Goal: Task Accomplishment & Management: Complete application form

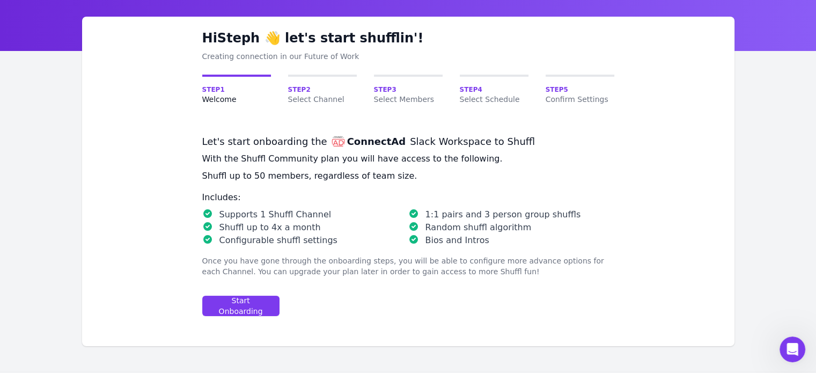
scroll to position [54, 0]
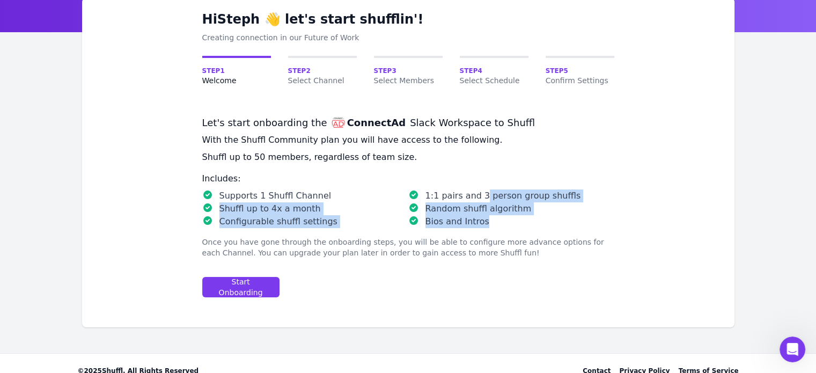
drag, startPoint x: 528, startPoint y: 226, endPoint x: 479, endPoint y: 201, distance: 55.2
click at [479, 201] on ul "Supports 1 Shuffl Channel 1:1 pairs and 3 person group shuffls Shuffl up to 4x …" at bounding box center [408, 208] width 412 height 39
click at [479, 201] on p "1:1 pairs and 3 person group shuffls" at bounding box center [503, 195] width 156 height 13
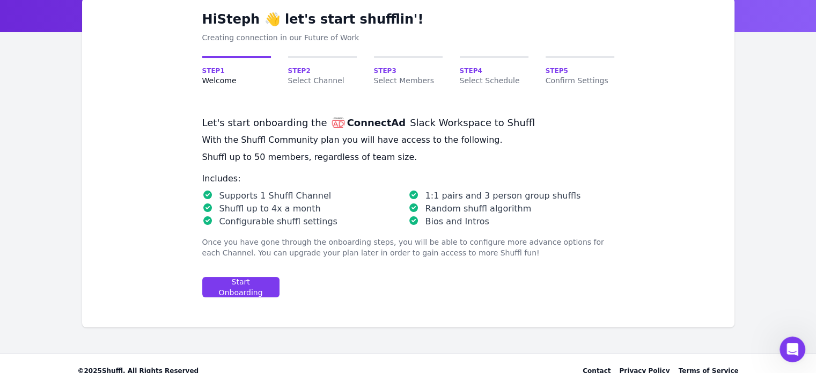
click at [479, 201] on p "1:1 pairs and 3 person group shuffls" at bounding box center [503, 195] width 156 height 13
click at [474, 220] on p "Bios and Intros" at bounding box center [457, 221] width 64 height 13
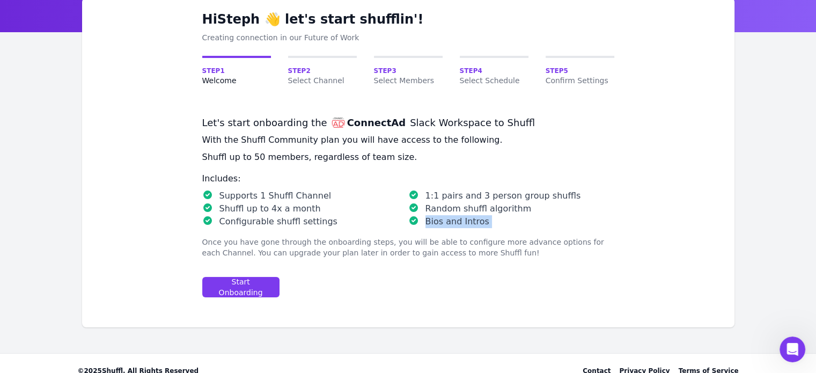
click at [474, 220] on p "Bios and Intros" at bounding box center [457, 221] width 64 height 13
click at [243, 285] on div "Start Onboarding" at bounding box center [240, 286] width 59 height 21
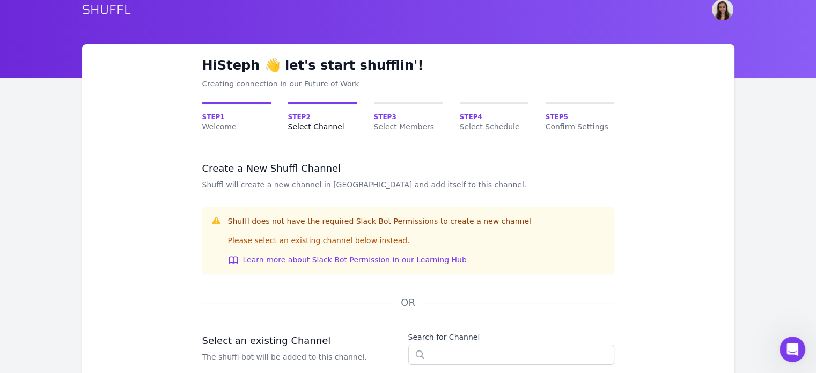
scroll to position [107, 0]
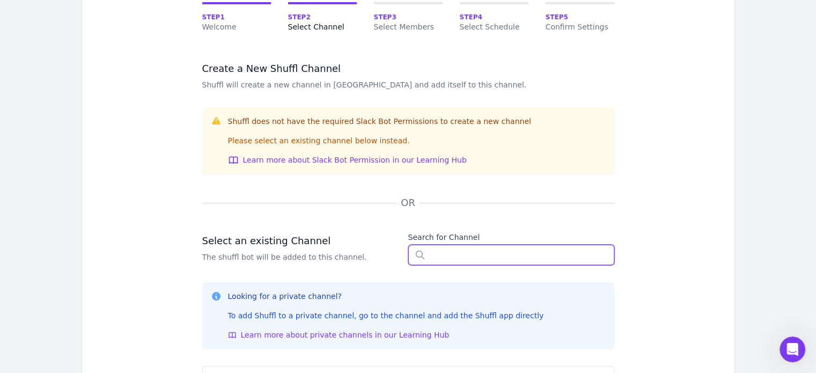
click at [460, 258] on input "text" at bounding box center [511, 255] width 206 height 20
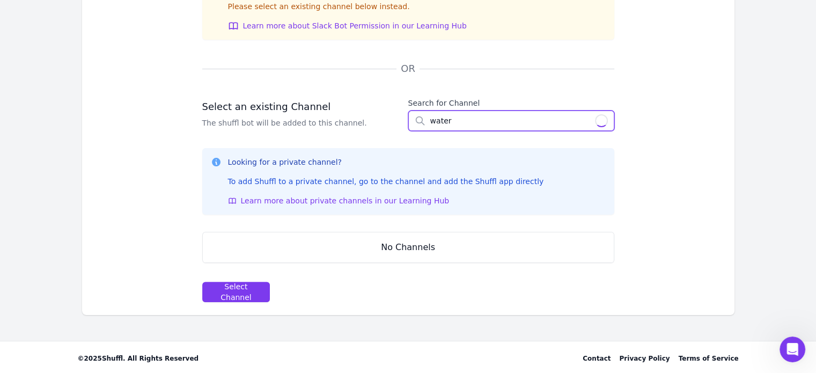
scroll to position [239, 0]
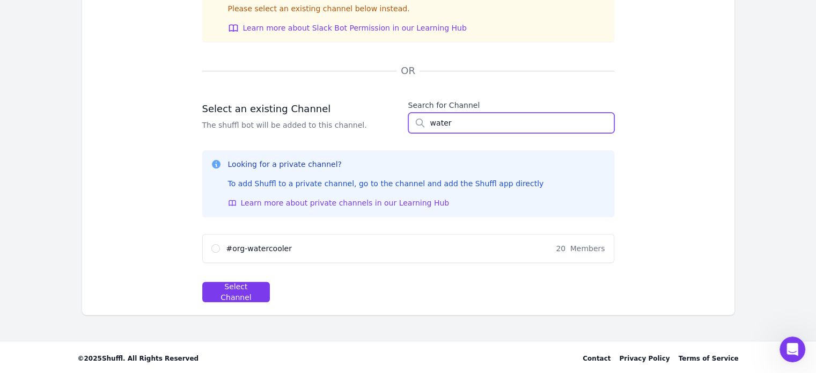
type input "water"
click at [236, 245] on span "# org-watercooler" at bounding box center [258, 248] width 65 height 11
click at [220, 245] on input "# org-watercooler 20 Members" at bounding box center [215, 248] width 9 height 9
radio input "true"
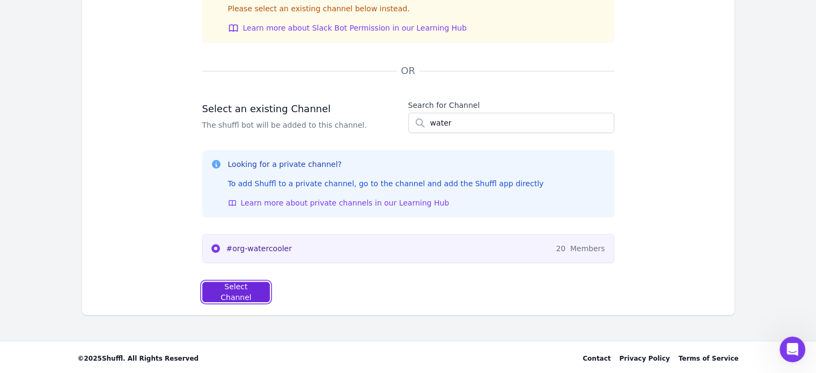
click at [251, 293] on div "Select Channel" at bounding box center [236, 291] width 50 height 21
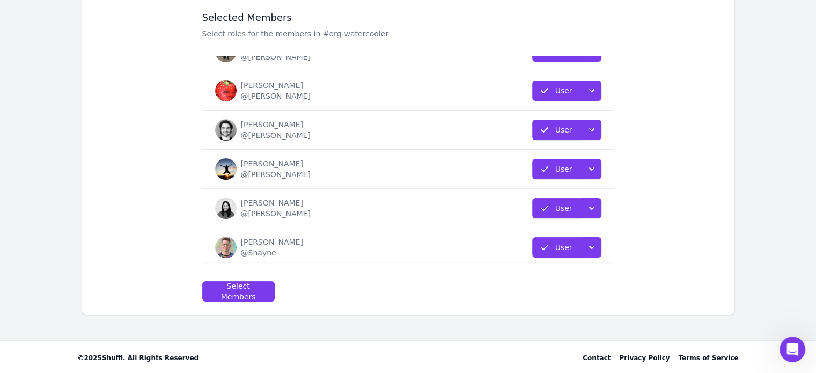
scroll to position [457, 0]
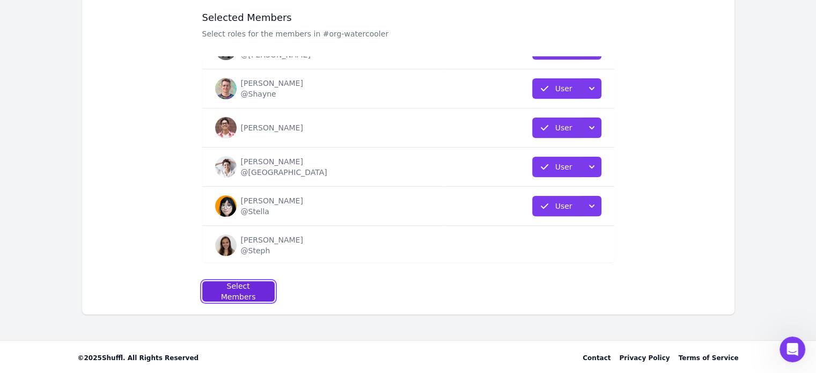
click at [256, 286] on div "Select Members" at bounding box center [238, 291] width 54 height 21
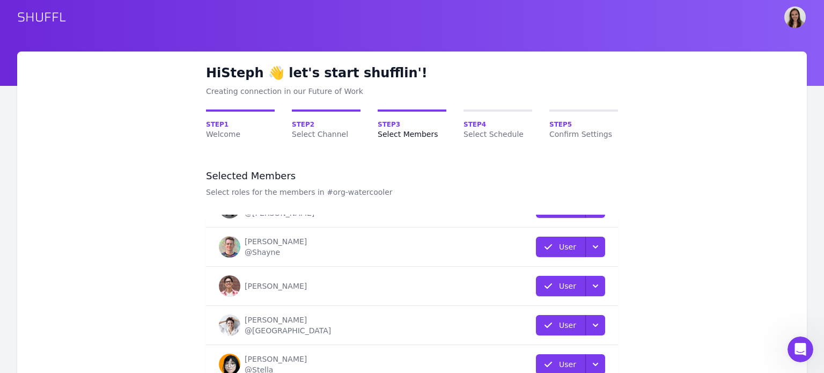
select select "10"
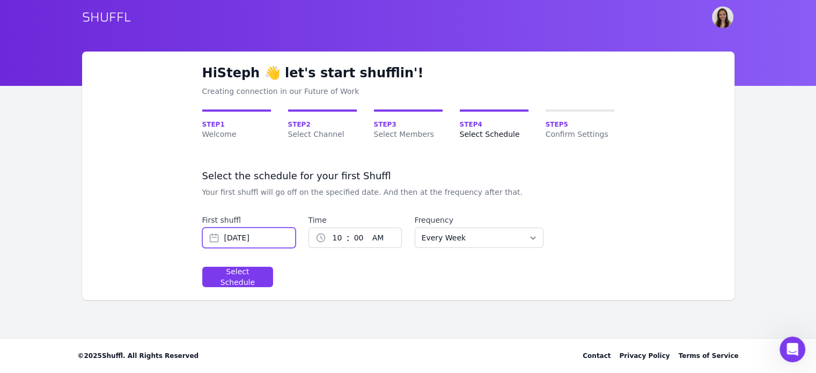
click at [251, 243] on input "[DATE]" at bounding box center [248, 237] width 93 height 20
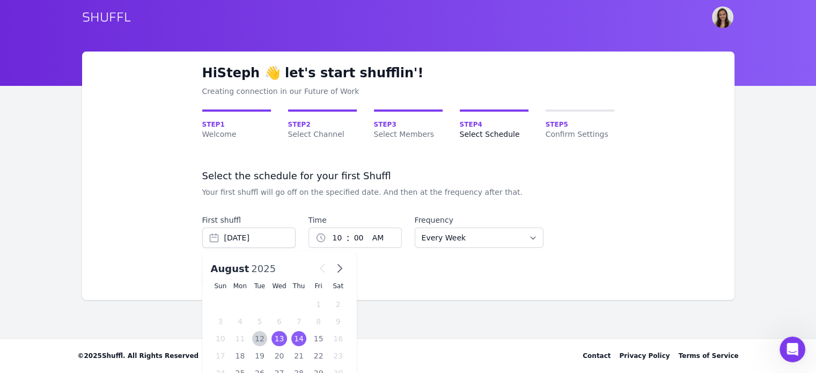
click at [275, 337] on div "13" at bounding box center [279, 338] width 16 height 15
type input "[DATE]"
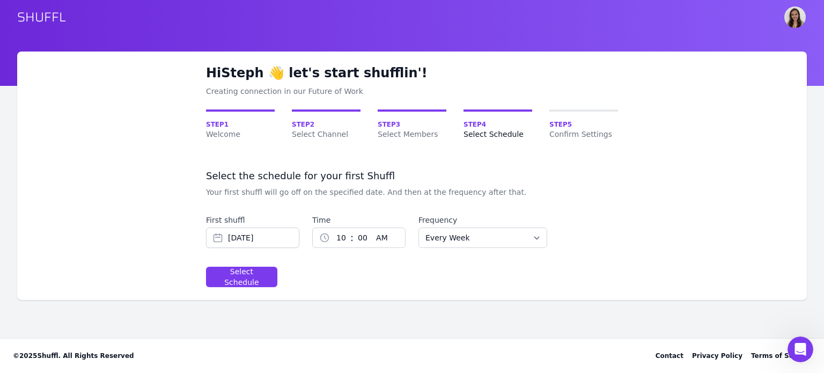
click at [342, 236] on select "1 2 3 4 5 6 7 8 9 10 11 12" at bounding box center [340, 237] width 20 height 19
click at [456, 237] on select "Every Week Every Two Weeks Every Three Weeks Every Four Weeks Start Of Every Mo…" at bounding box center [482, 237] width 129 height 20
select select "START_OF_EVERY_MONTH"
click at [418, 227] on select "Every Week Every Two Weeks Every Three Weeks Every Four Weeks Start Of Every Mo…" at bounding box center [482, 237] width 129 height 20
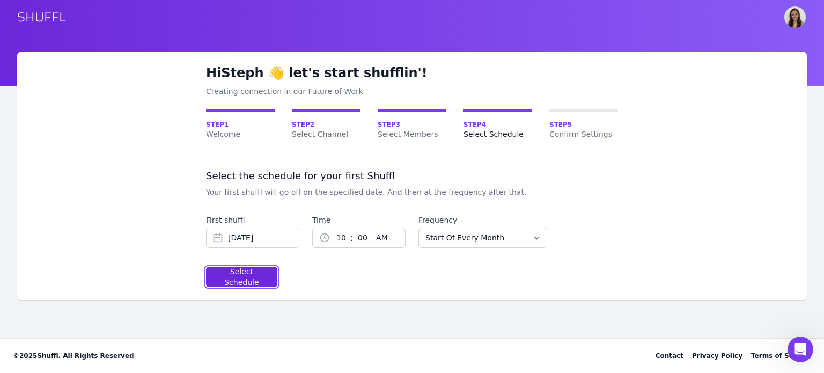
click at [245, 277] on div "Select Schedule" at bounding box center [241, 276] width 53 height 21
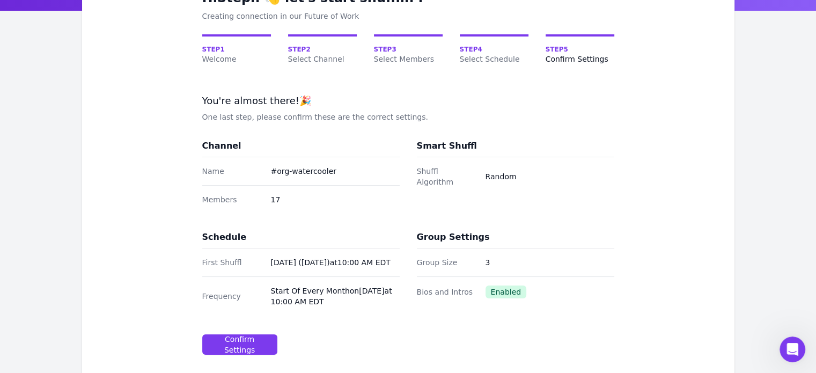
scroll to position [107, 0]
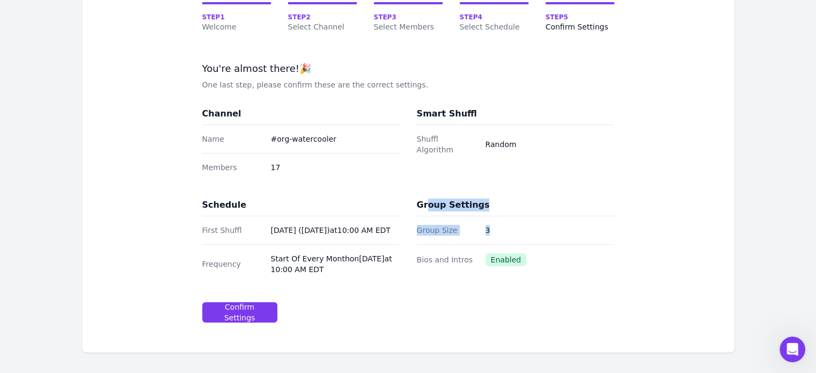
drag, startPoint x: 425, startPoint y: 206, endPoint x: 500, endPoint y: 242, distance: 83.5
click at [500, 242] on div "Group Settings Group Size 3 Bios and Intros Enabled" at bounding box center [515, 240] width 197 height 85
click at [509, 237] on div "Group Size 3" at bounding box center [515, 230] width 197 height 28
click at [583, 276] on div "Group Settings Group Size 3 Bios and Intros Enabled" at bounding box center [515, 240] width 197 height 85
drag, startPoint x: 469, startPoint y: 283, endPoint x: 527, endPoint y: 282, distance: 57.4
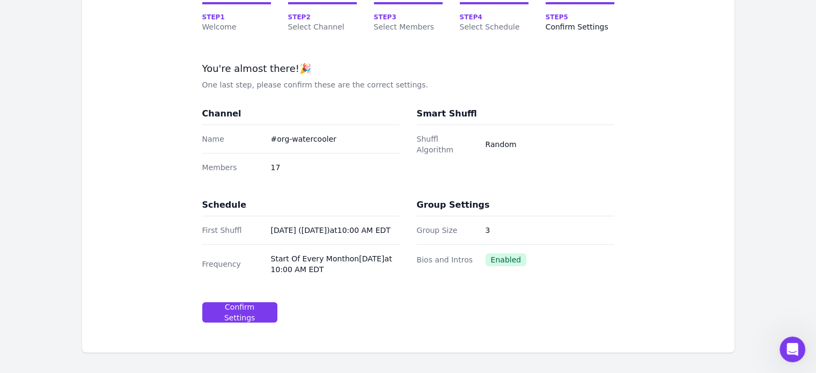
click at [527, 282] on div "Group Settings Group Size 3 Bios and Intros Enabled" at bounding box center [515, 240] width 197 height 85
drag, startPoint x: 344, startPoint y: 281, endPoint x: 532, endPoint y: 208, distance: 201.4
click at [532, 208] on div "Channel Name # org-watercooler Members 17 Smart Shuffl Shuffl Algorithm Random …" at bounding box center [408, 195] width 412 height 176
click at [532, 208] on div "Group Settings" at bounding box center [515, 204] width 197 height 13
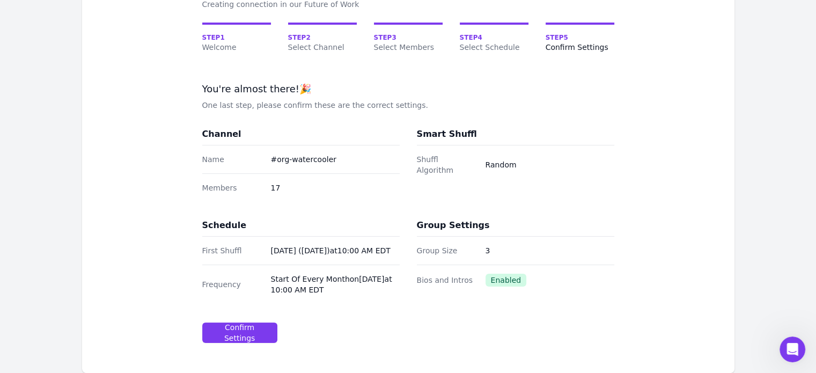
scroll to position [54, 0]
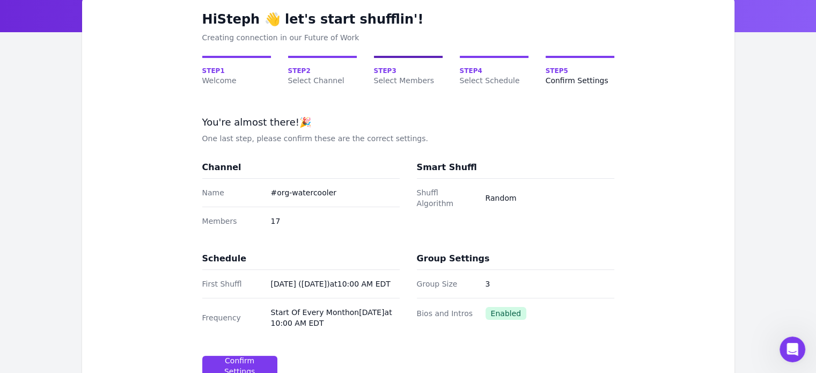
click at [386, 70] on span "Step 3" at bounding box center [408, 71] width 69 height 9
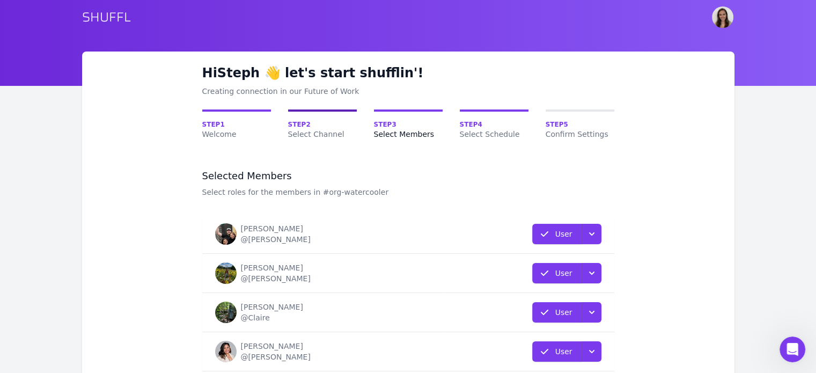
click at [307, 128] on span "Step 2" at bounding box center [322, 124] width 69 height 9
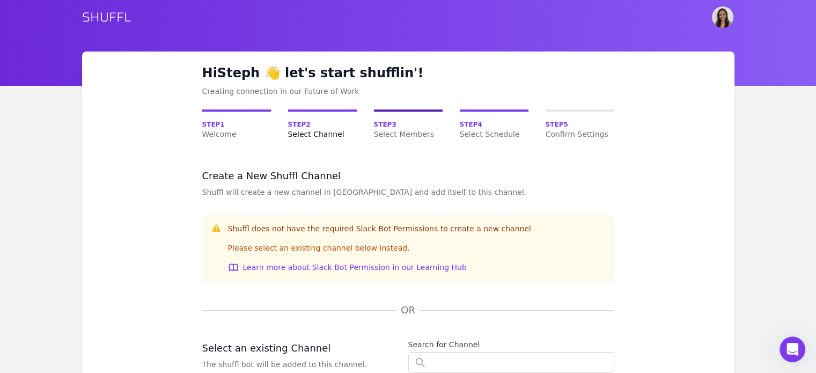
click at [386, 128] on span "Step 3" at bounding box center [408, 124] width 69 height 9
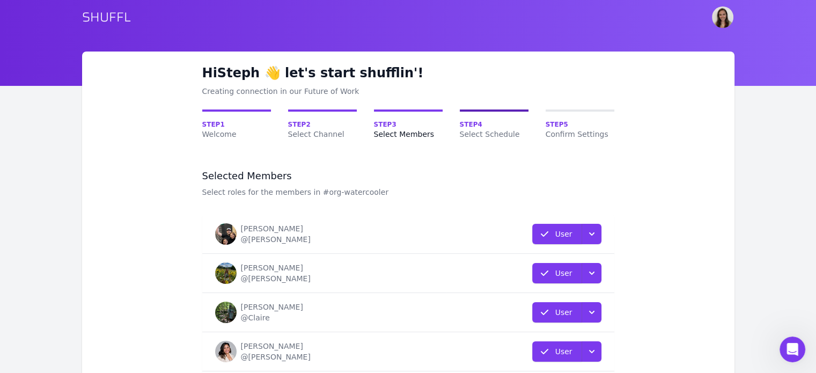
click at [487, 127] on span "Step 4" at bounding box center [494, 124] width 69 height 9
select select "10"
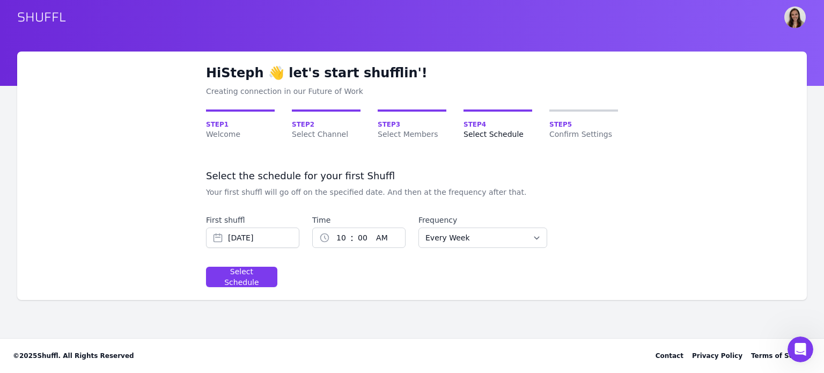
click at [575, 127] on span "Step 5" at bounding box center [583, 124] width 69 height 9
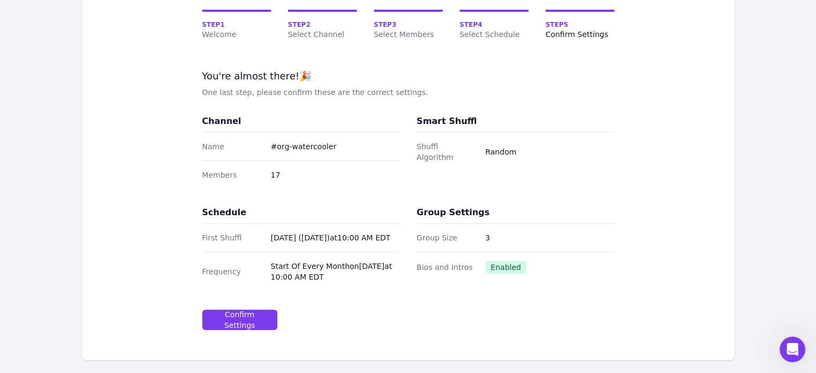
scroll to position [156, 0]
